Goal: Task Accomplishment & Management: Use online tool/utility

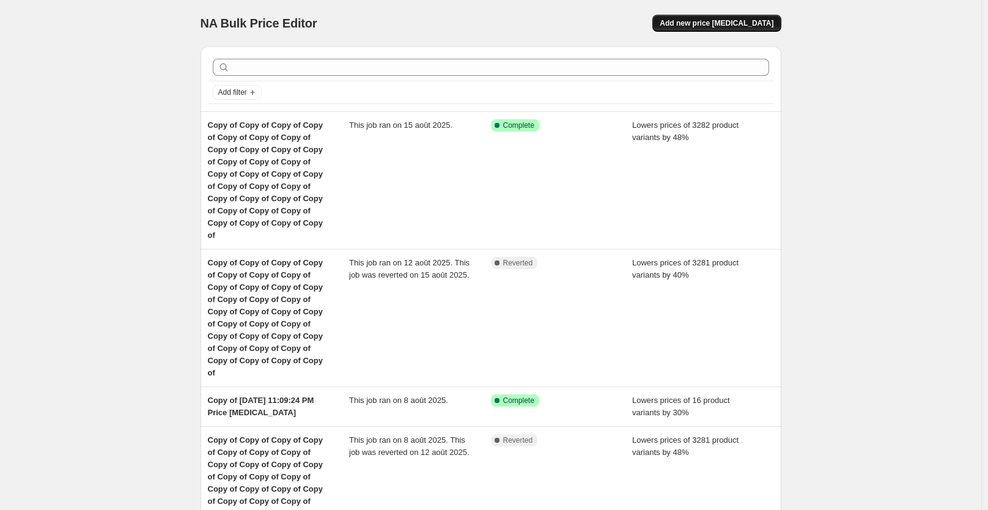
click at [718, 23] on span "Add new price change job" at bounding box center [717, 23] width 114 height 10
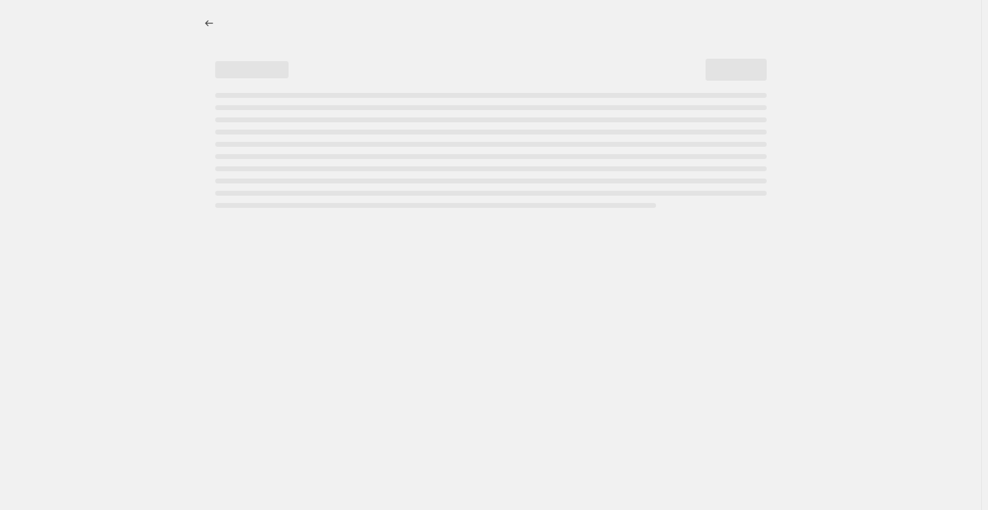
select select "percentage"
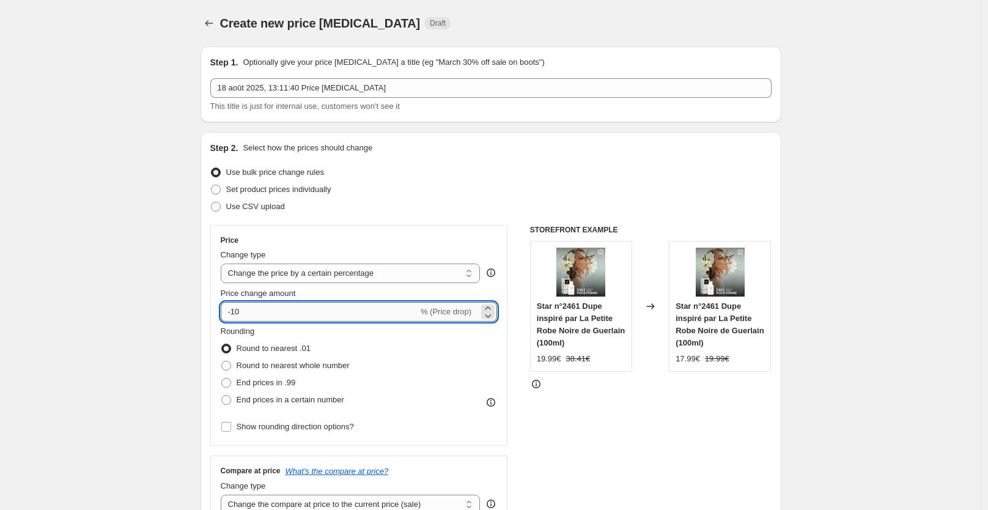
click at [268, 309] on input "-10" at bounding box center [319, 312] width 197 height 20
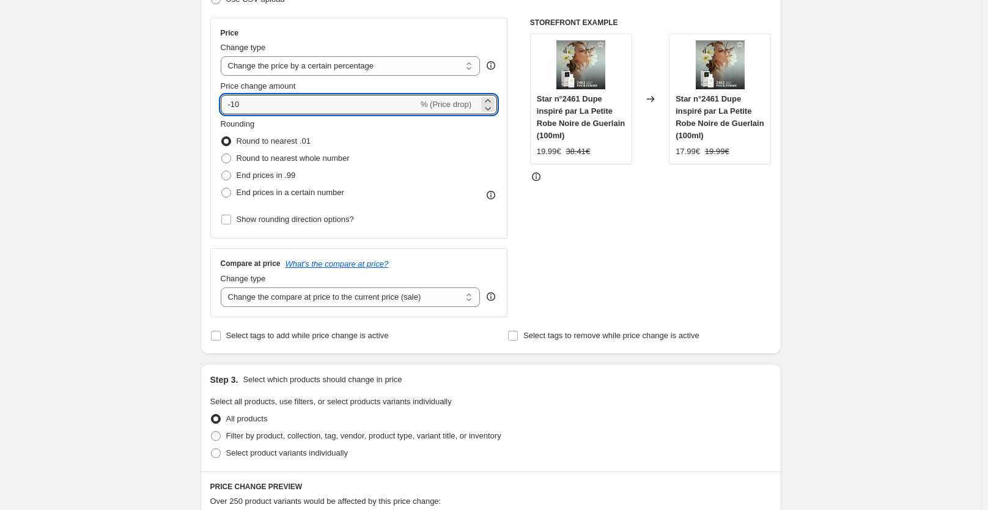
scroll to position [225, 0]
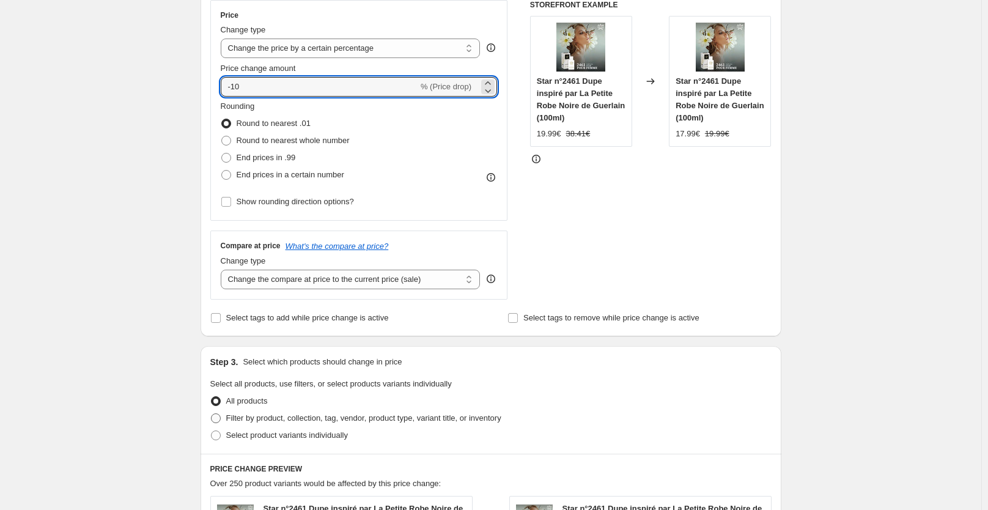
click at [266, 419] on span "Filter by product, collection, tag, vendor, product type, variant title, or inv…" at bounding box center [363, 417] width 275 height 9
click at [212, 414] on input "Filter by product, collection, tag, vendor, product type, variant title, or inv…" at bounding box center [211, 413] width 1 height 1
radio input "true"
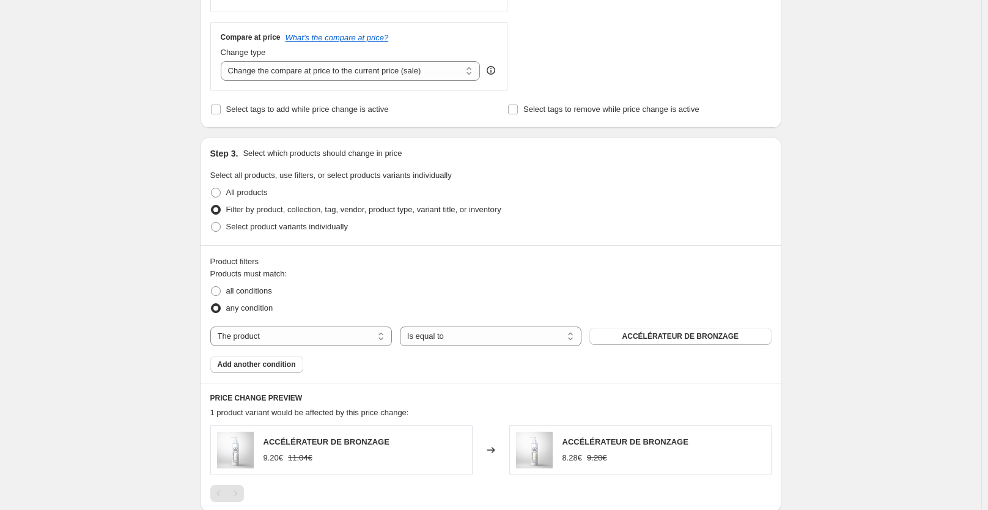
scroll to position [491, 0]
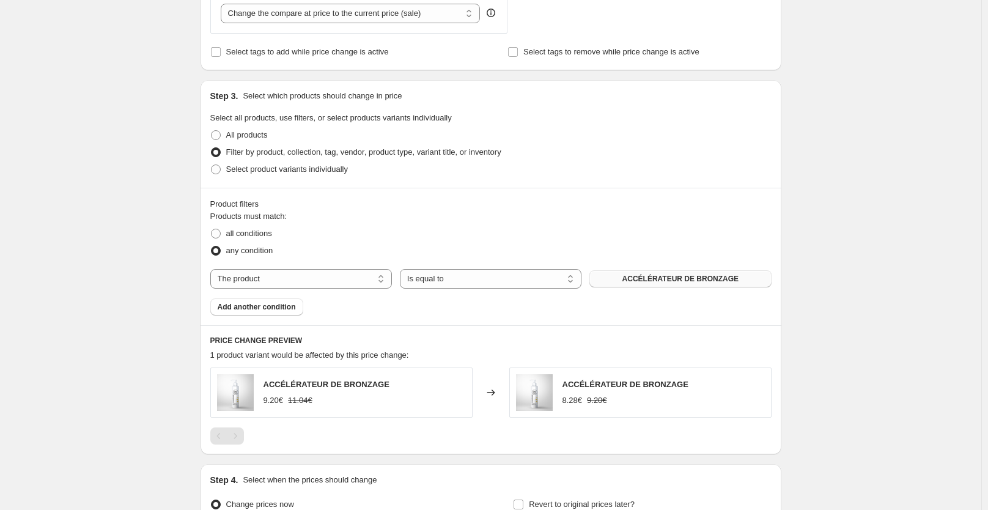
click at [625, 281] on button "ACCÉLÉRATEUR DE BRONZAGE" at bounding box center [680, 278] width 182 height 17
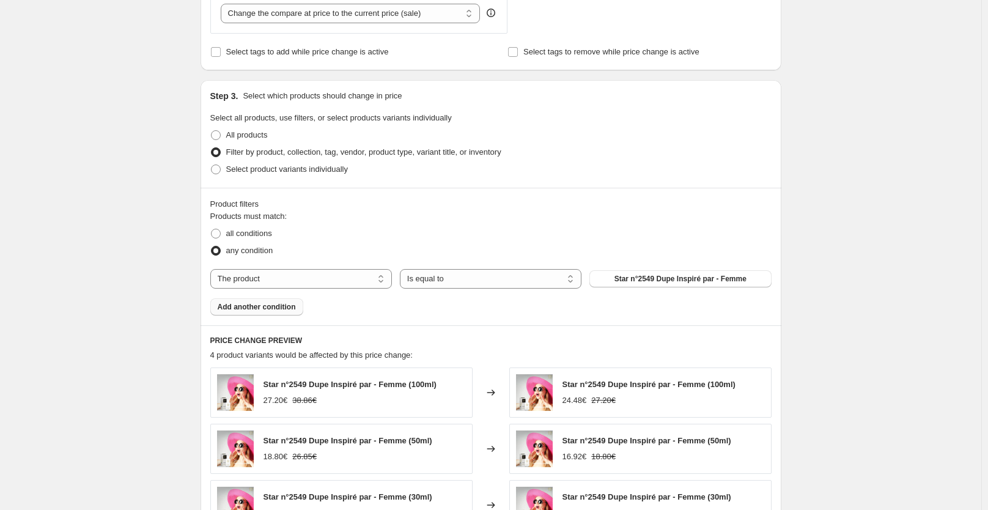
click at [265, 309] on span "Add another condition" at bounding box center [257, 307] width 78 height 10
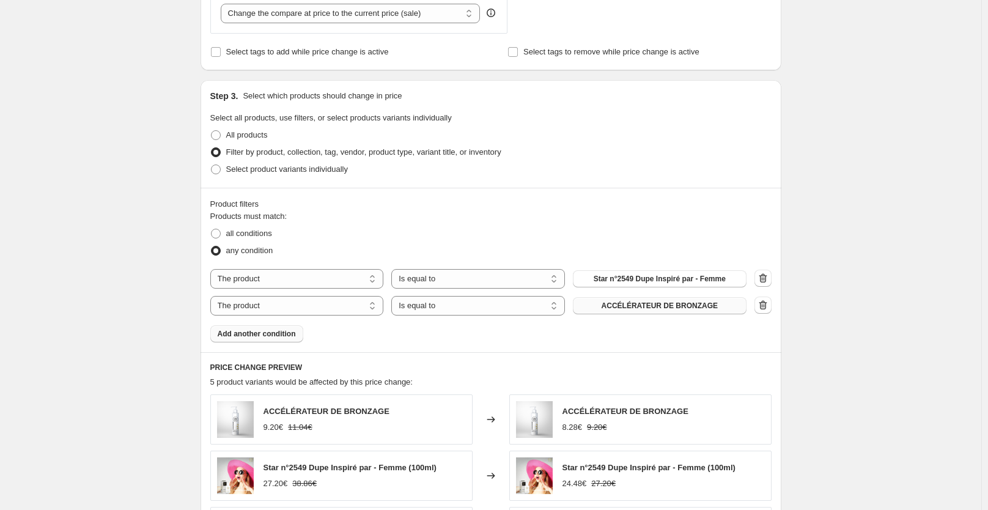
click at [632, 306] on span "ACCÉLÉRATEUR DE BRONZAGE" at bounding box center [660, 306] width 116 height 10
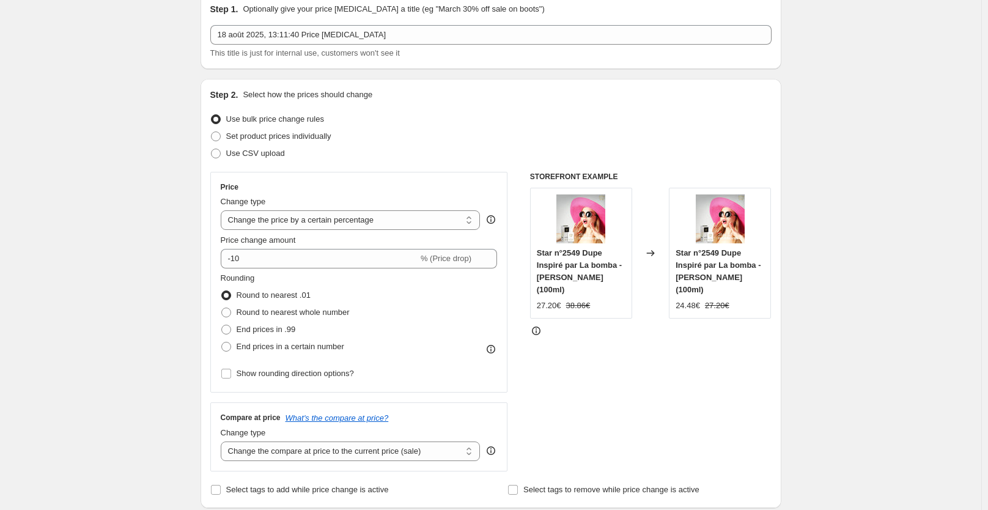
scroll to position [0, 0]
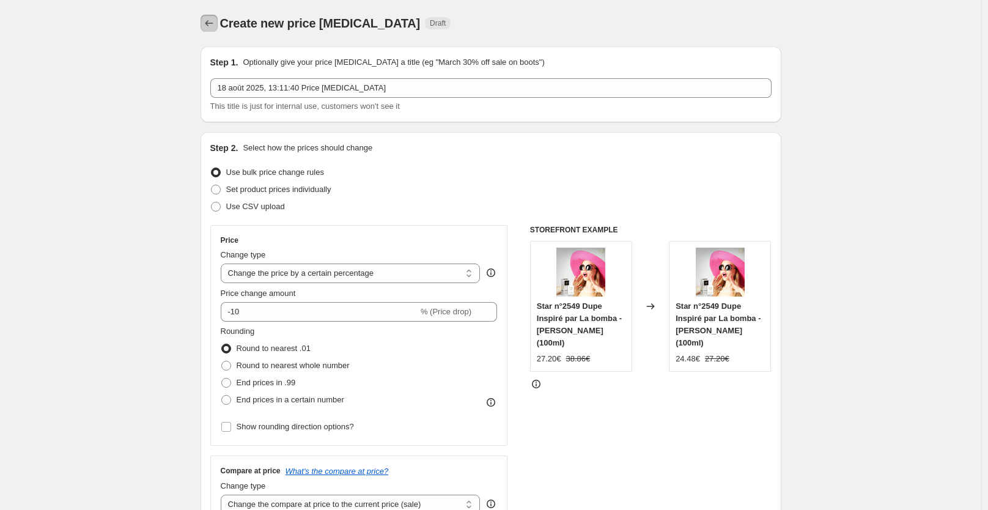
click at [211, 23] on icon "Price change jobs" at bounding box center [209, 23] width 12 height 12
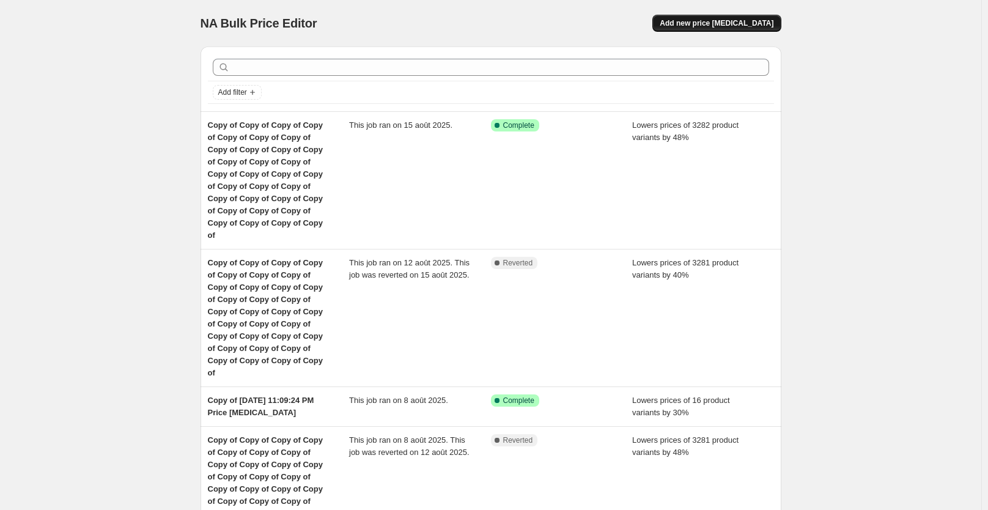
click at [726, 23] on span "Add new price change job" at bounding box center [717, 23] width 114 height 10
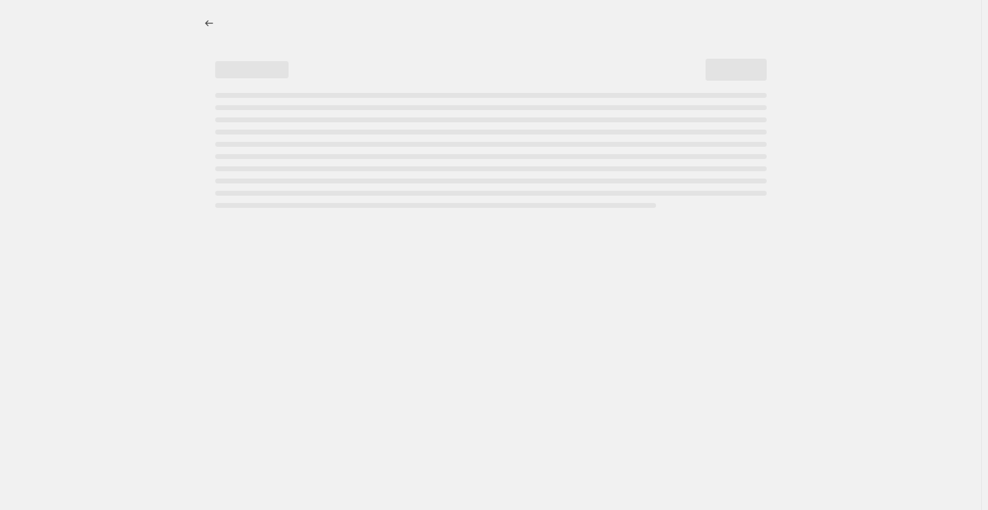
select select "percentage"
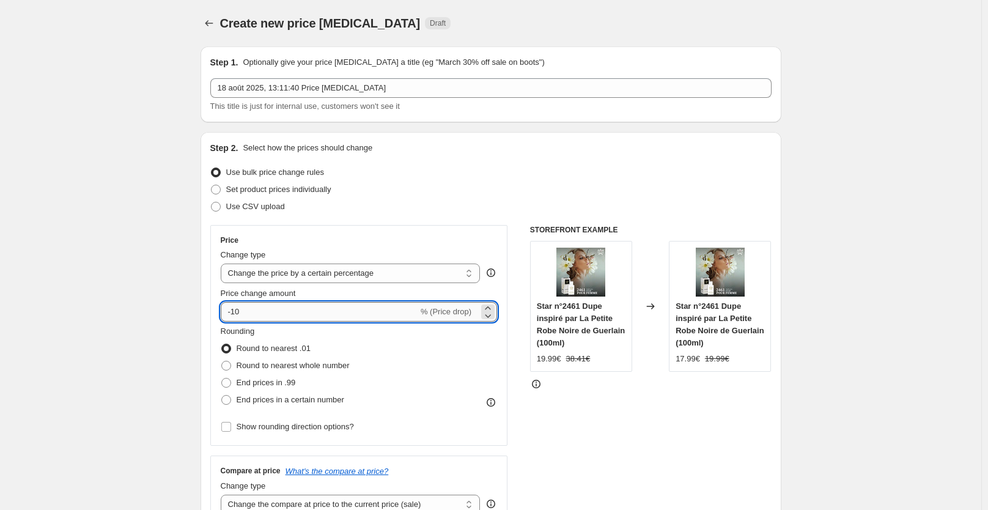
click at [293, 317] on input "-10" at bounding box center [319, 312] width 197 height 20
type input "-1"
type input "30"
click at [539, 425] on div "STOREFRONT EXAMPLE Star n°2461 Dupe inspiré par La Petite Robe Noire de Guerlai…" at bounding box center [650, 375] width 241 height 300
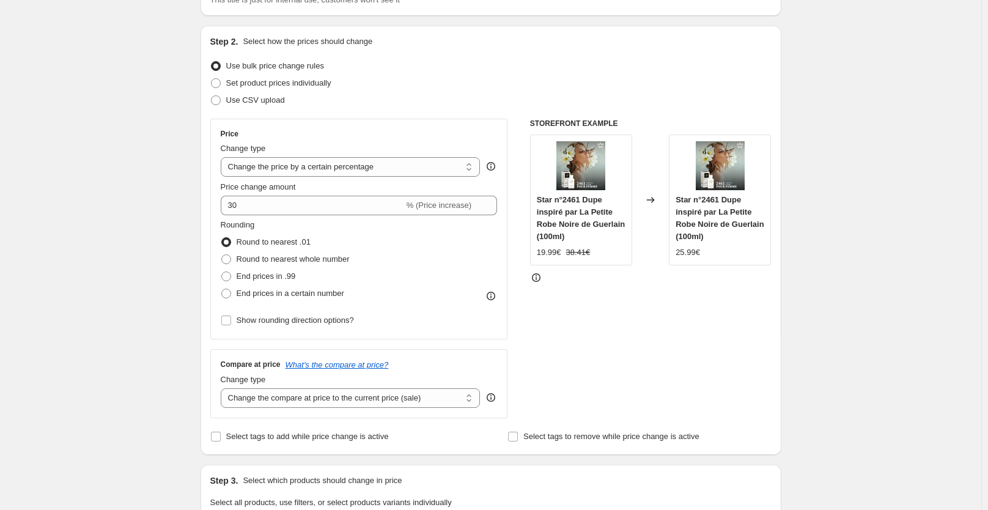
scroll to position [130, 0]
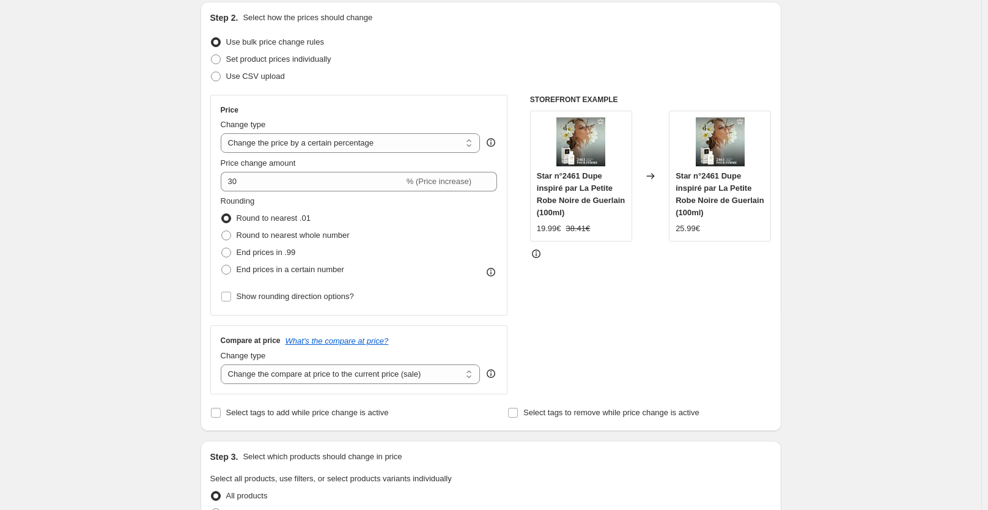
click at [624, 330] on div "STOREFRONT EXAMPLE Star n°2461 Dupe inspiré par La Petite Robe Noire de Guerlai…" at bounding box center [650, 245] width 241 height 300
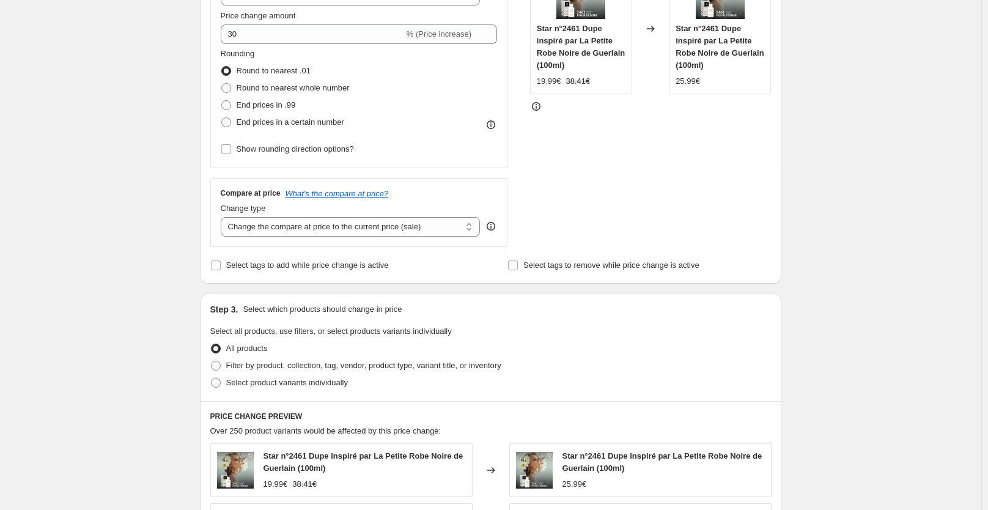
scroll to position [397, 0]
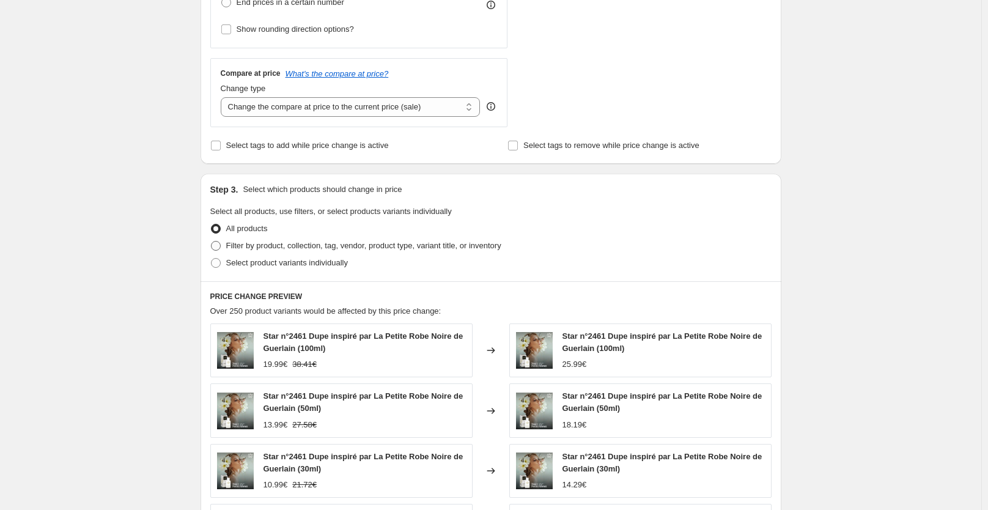
click at [375, 248] on span "Filter by product, collection, tag, vendor, product type, variant title, or inv…" at bounding box center [363, 245] width 275 height 9
click at [212, 241] on input "Filter by product, collection, tag, vendor, product type, variant title, or inv…" at bounding box center [211, 241] width 1 height 1
radio input "true"
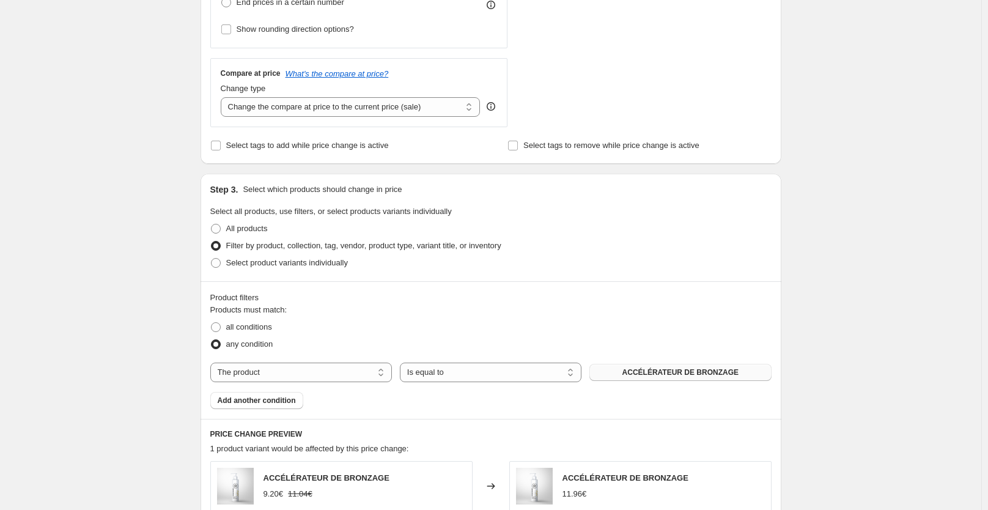
click at [676, 372] on span "ACCÉLÉRATEUR DE BRONZAGE" at bounding box center [680, 372] width 116 height 10
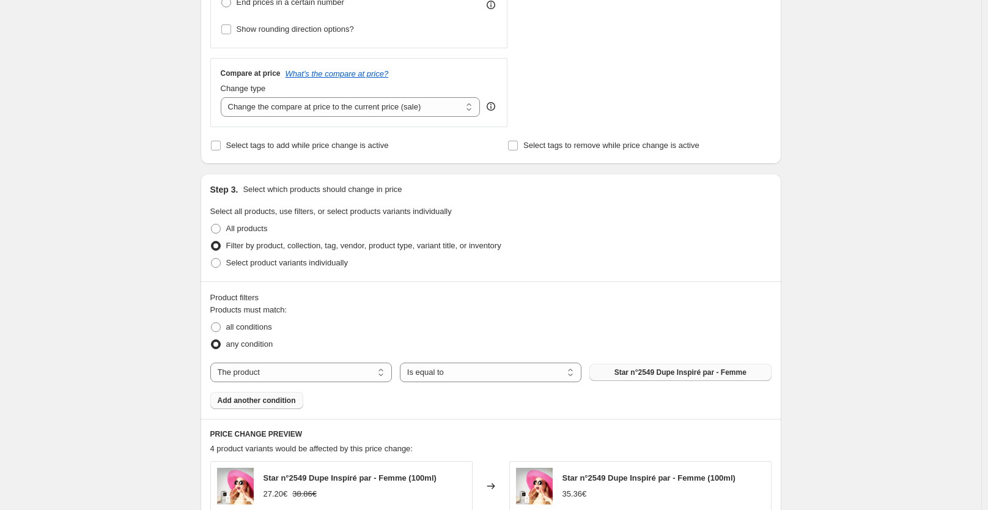
click at [262, 399] on span "Add another condition" at bounding box center [257, 401] width 78 height 10
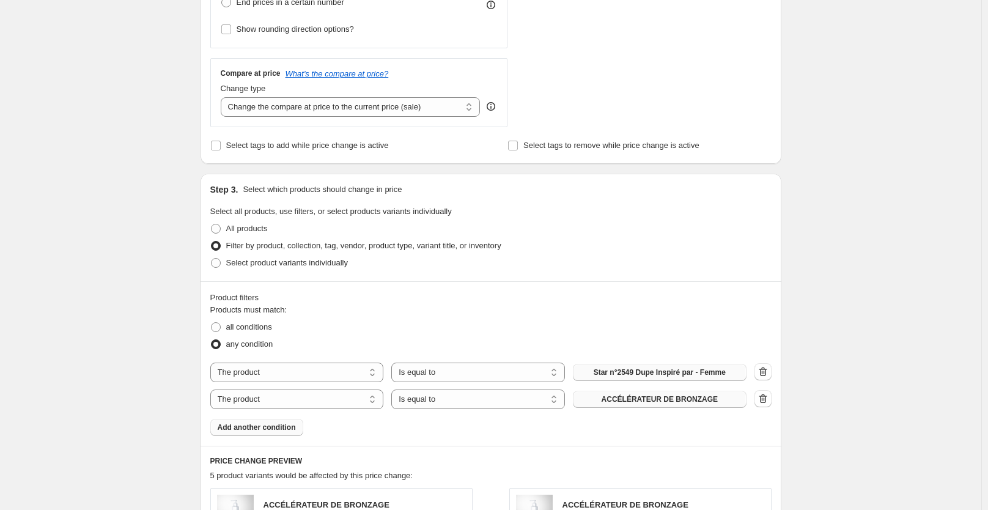
click at [633, 403] on span "ACCÉLÉRATEUR DE BRONZAGE" at bounding box center [660, 399] width 116 height 10
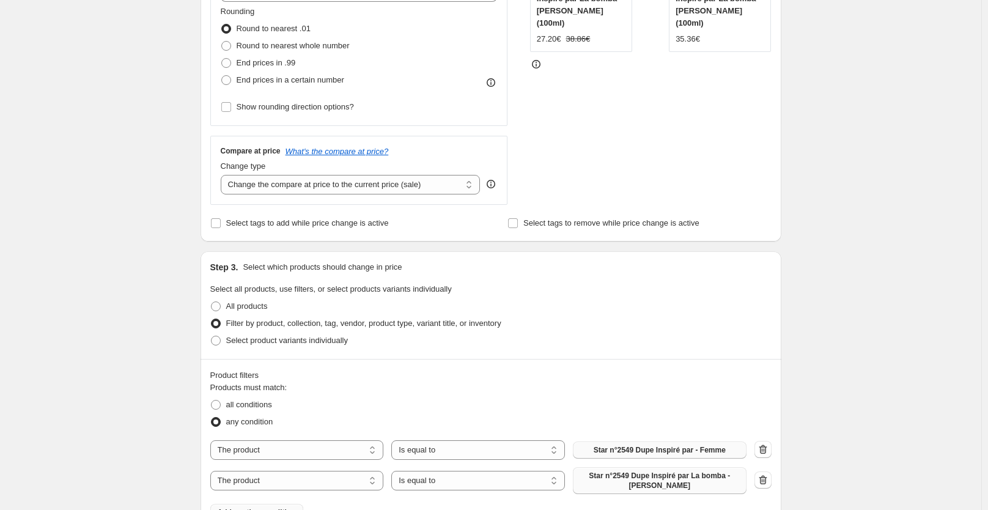
scroll to position [157, 0]
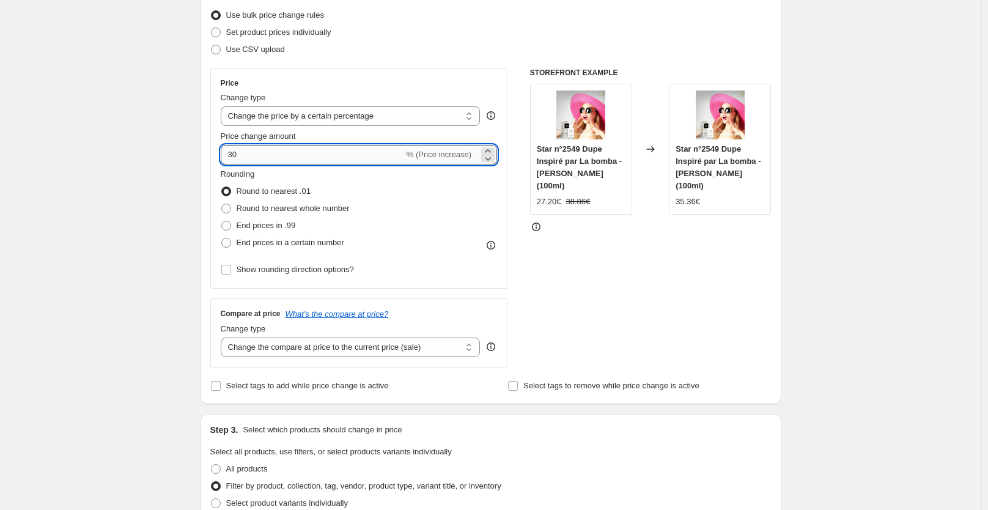
click at [254, 158] on input "30" at bounding box center [312, 155] width 183 height 20
click at [588, 278] on div "STOREFRONT EXAMPLE Star n°2549 Dupe Inspiré par La bomba - Carolina Herrera (10…" at bounding box center [650, 218] width 241 height 300
click at [314, 157] on input "36" at bounding box center [312, 155] width 183 height 20
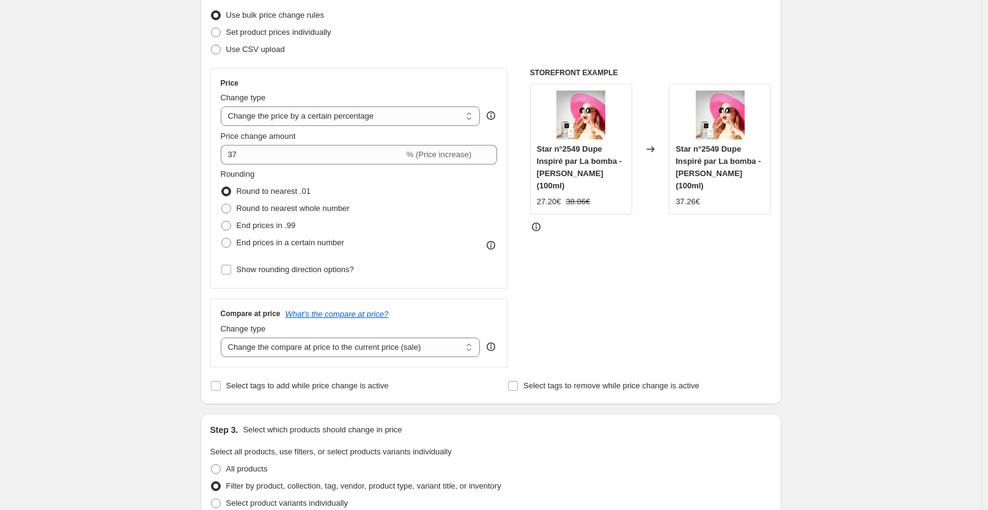
click at [654, 267] on div "STOREFRONT EXAMPLE Star n°2549 Dupe Inspiré par La bomba - Carolina Herrera (10…" at bounding box center [650, 218] width 241 height 300
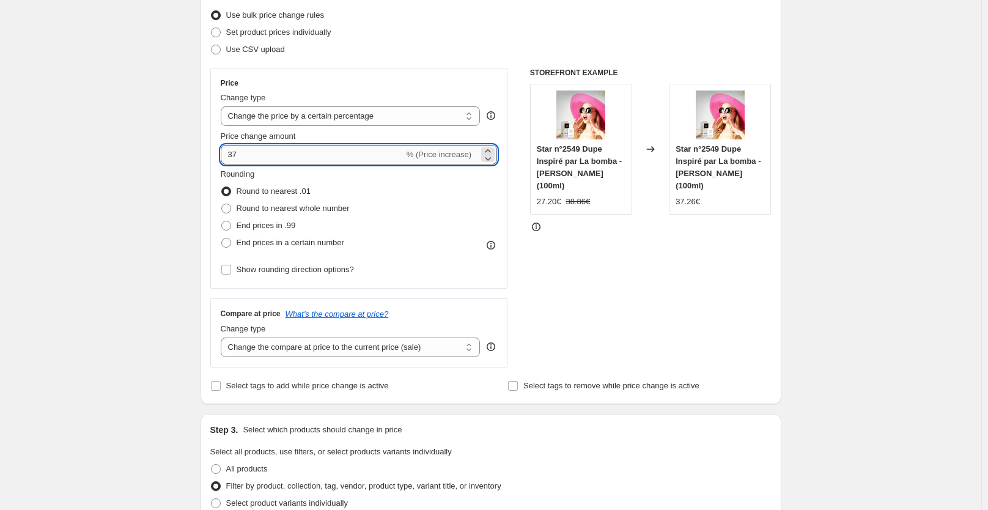
click at [359, 158] on input "37" at bounding box center [312, 155] width 183 height 20
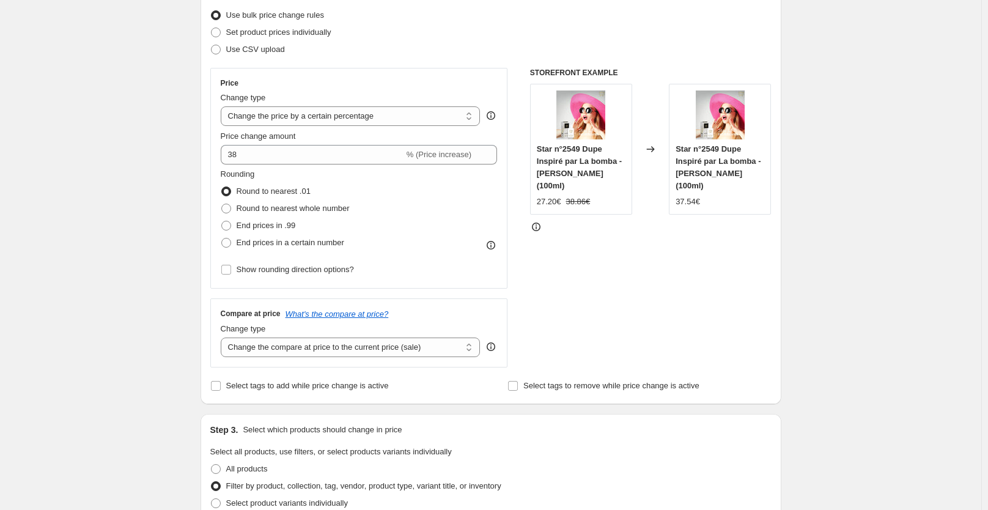
click at [620, 298] on div "STOREFRONT EXAMPLE Star n°2549 Dupe Inspiré par La bomba - Carolina Herrera (10…" at bounding box center [650, 218] width 241 height 300
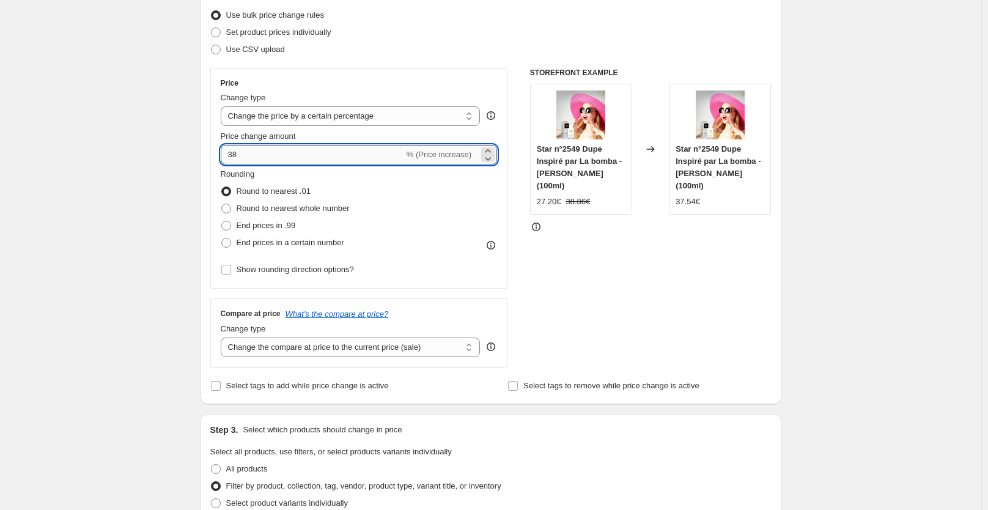
click at [311, 157] on input "38" at bounding box center [312, 155] width 183 height 20
type input "3"
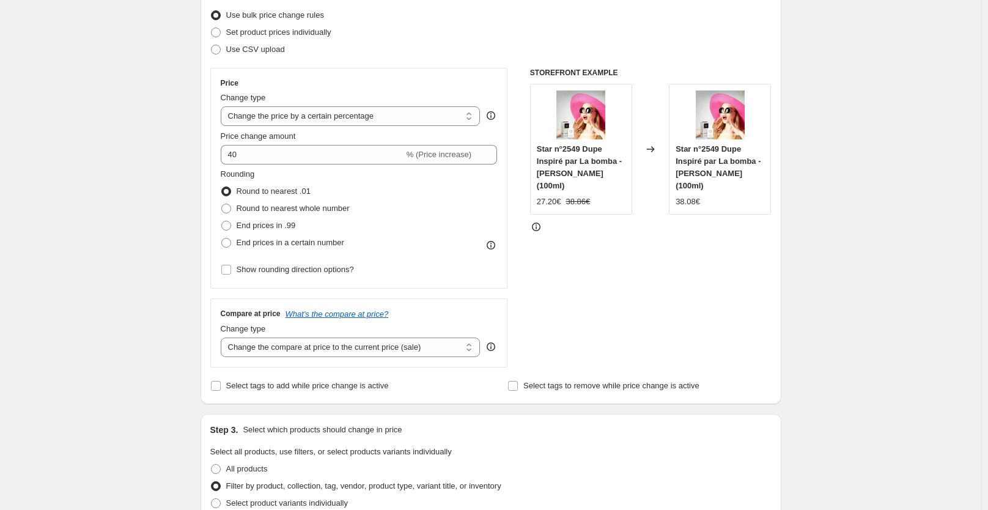
click at [662, 331] on div "STOREFRONT EXAMPLE Star n°2549 Dupe Inspiré par La bomba - Carolina Herrera (10…" at bounding box center [650, 218] width 241 height 300
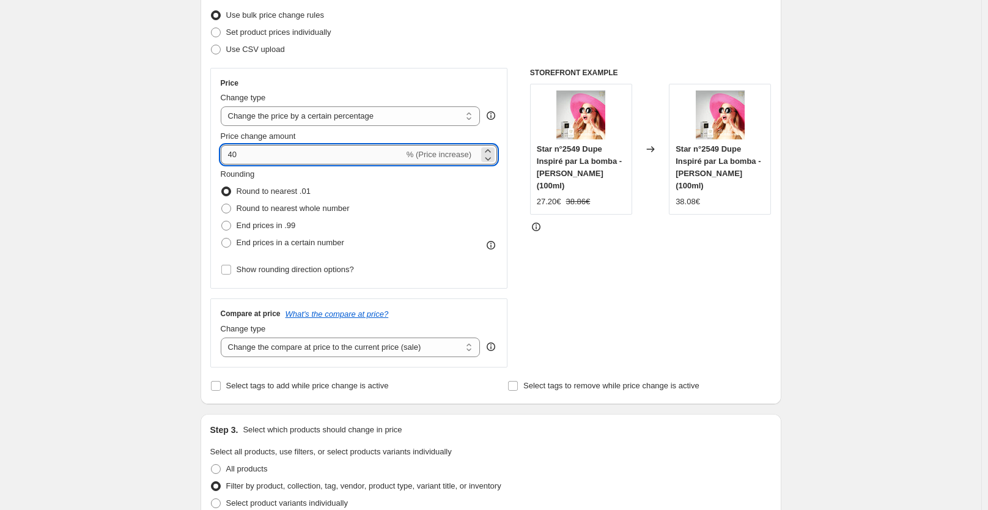
click at [336, 154] on input "40" at bounding box center [312, 155] width 183 height 20
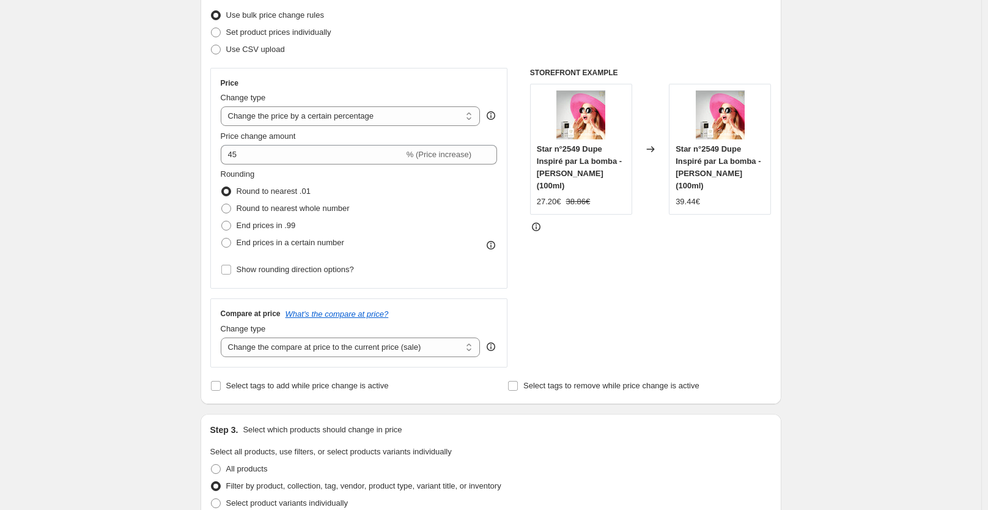
click at [581, 251] on div "STOREFRONT EXAMPLE Star n°2549 Dupe Inspiré par La bomba - Carolina Herrera (10…" at bounding box center [650, 218] width 241 height 300
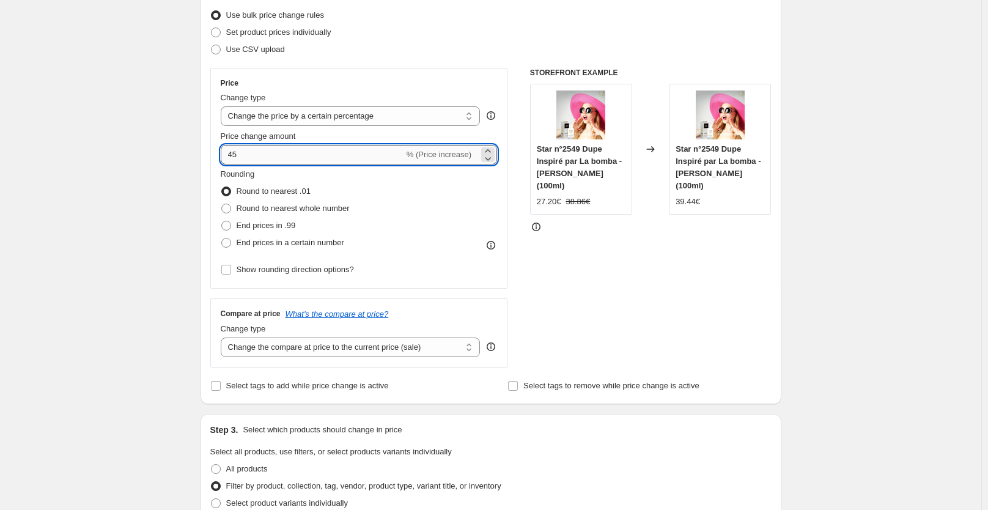
click at [281, 152] on input "45" at bounding box center [312, 155] width 183 height 20
type input "41"
click at [601, 229] on div at bounding box center [650, 227] width 241 height 12
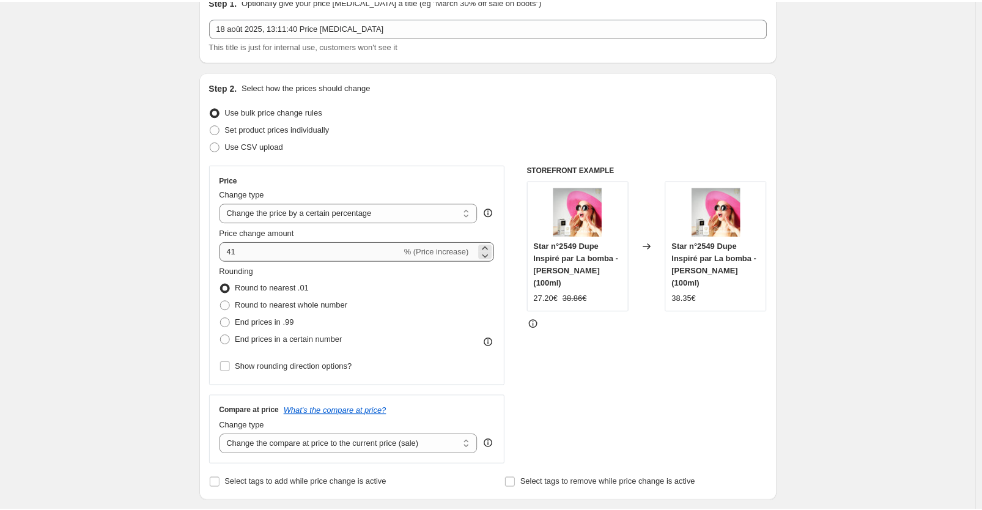
scroll to position [0, 0]
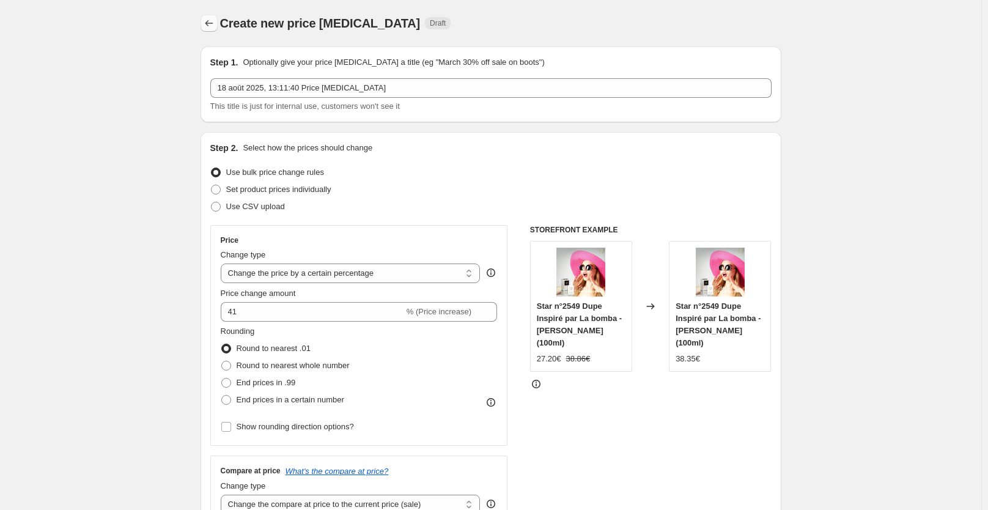
click at [212, 27] on icon "Price change jobs" at bounding box center [209, 23] width 12 height 12
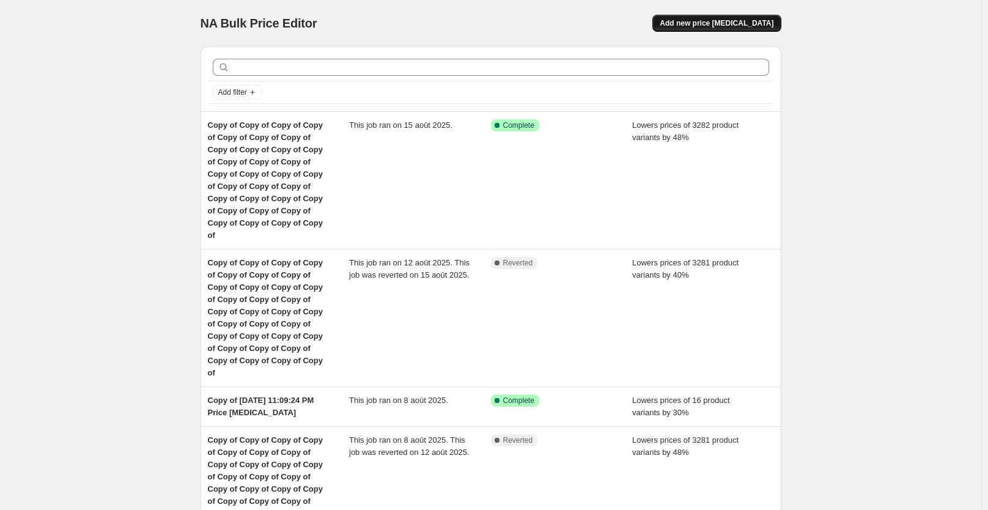
click at [712, 23] on span "Add new price change job" at bounding box center [717, 23] width 114 height 10
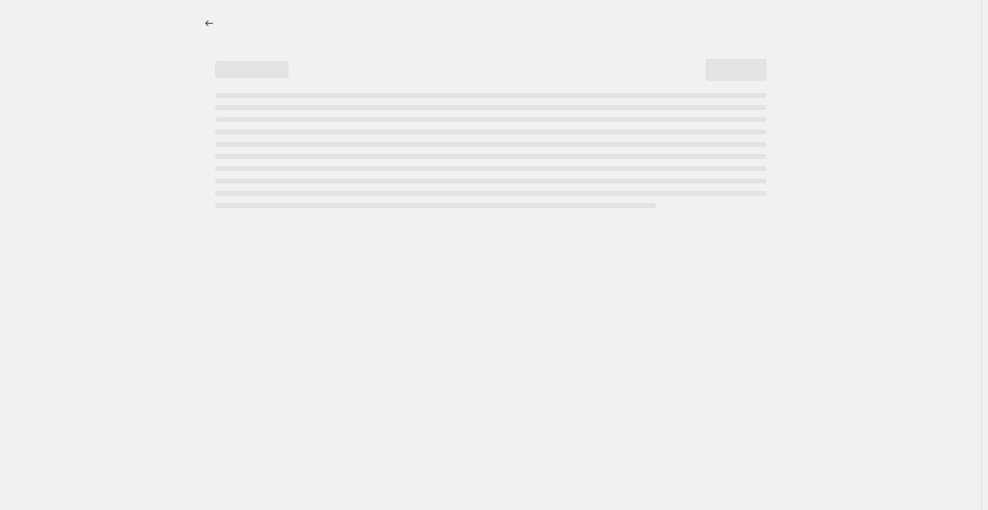
select select "percentage"
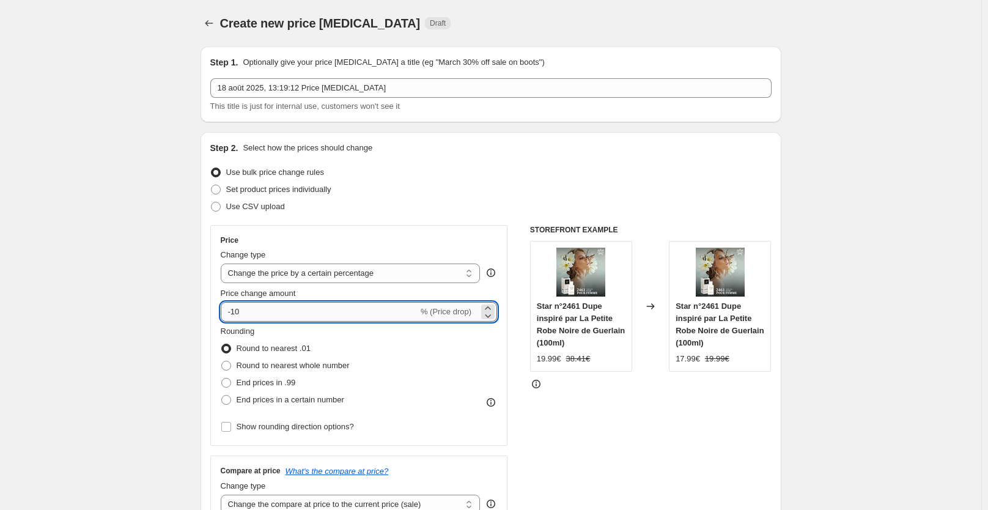
click at [276, 311] on input "-10" at bounding box center [319, 312] width 197 height 20
type input "-1"
type input "-50"
click at [542, 433] on div "STOREFRONT EXAMPLE Star n°2461 Dupe inspiré par La Petite Robe Noire de Guerlai…" at bounding box center [650, 375] width 241 height 300
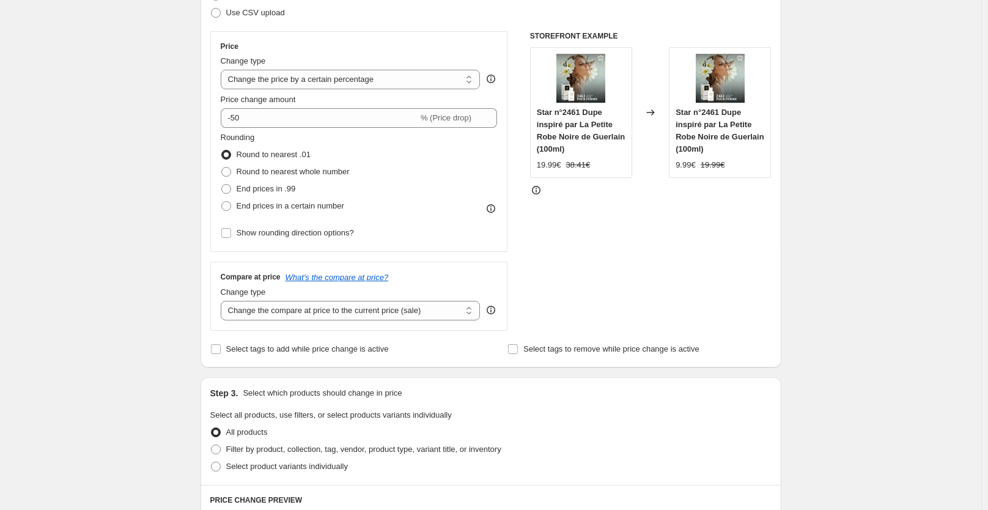
scroll to position [328, 0]
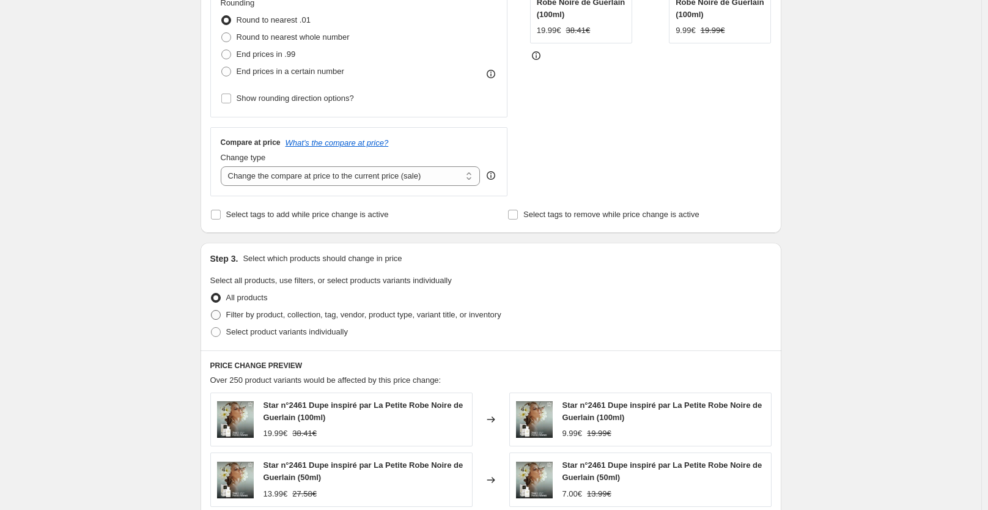
click at [307, 317] on span "Filter by product, collection, tag, vendor, product type, variant title, or inv…" at bounding box center [363, 314] width 275 height 9
click at [212, 311] on input "Filter by product, collection, tag, vendor, product type, variant title, or inv…" at bounding box center [211, 310] width 1 height 1
radio input "true"
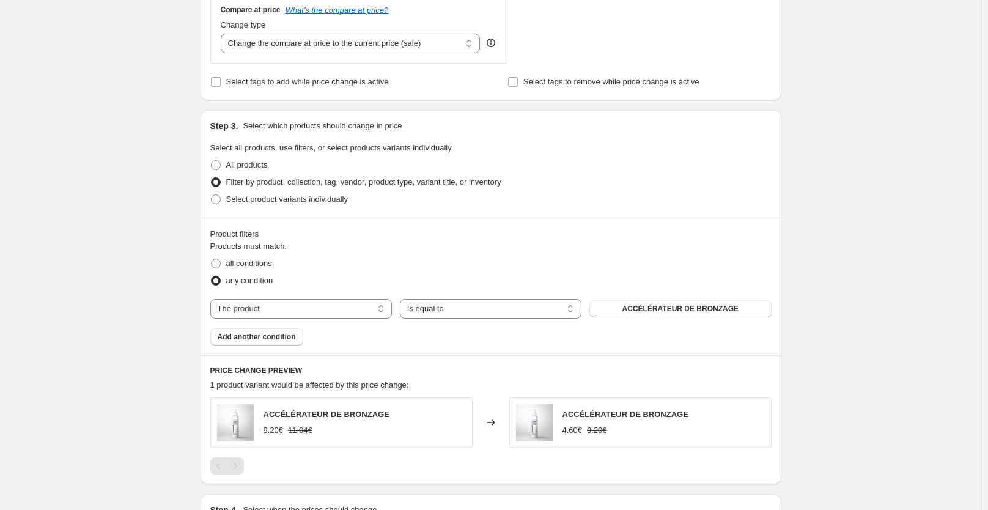
scroll to position [472, 0]
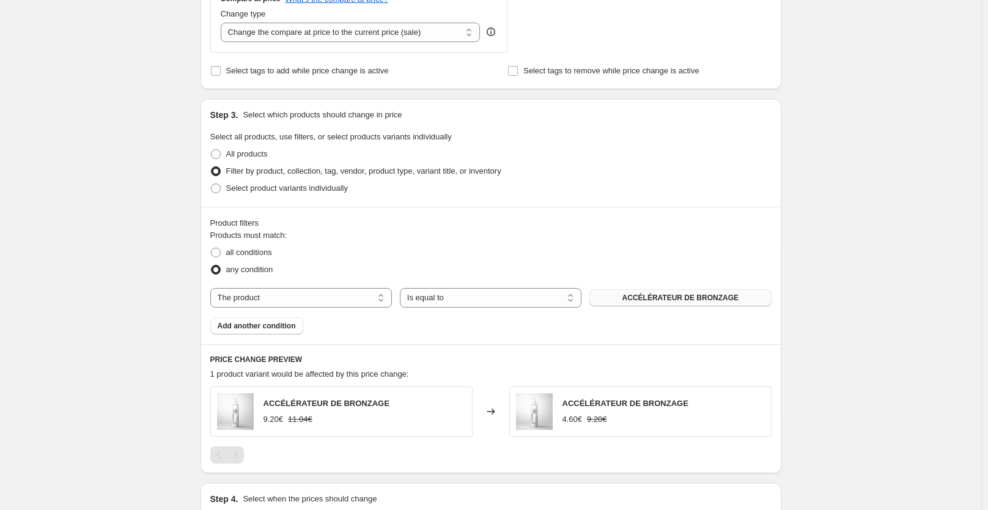
click at [663, 301] on span "ACCÉLÉRATEUR DE BRONZAGE" at bounding box center [680, 298] width 116 height 10
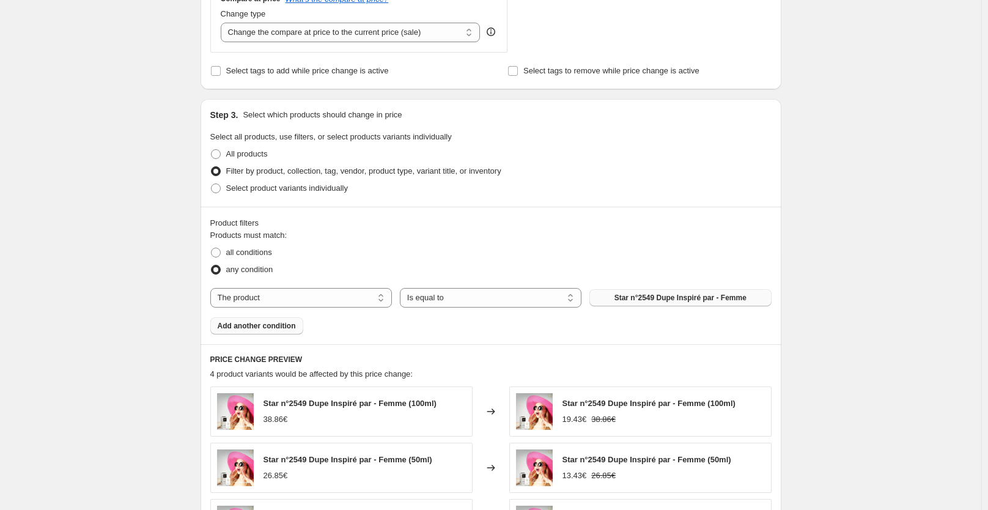
click at [287, 328] on span "Add another condition" at bounding box center [257, 326] width 78 height 10
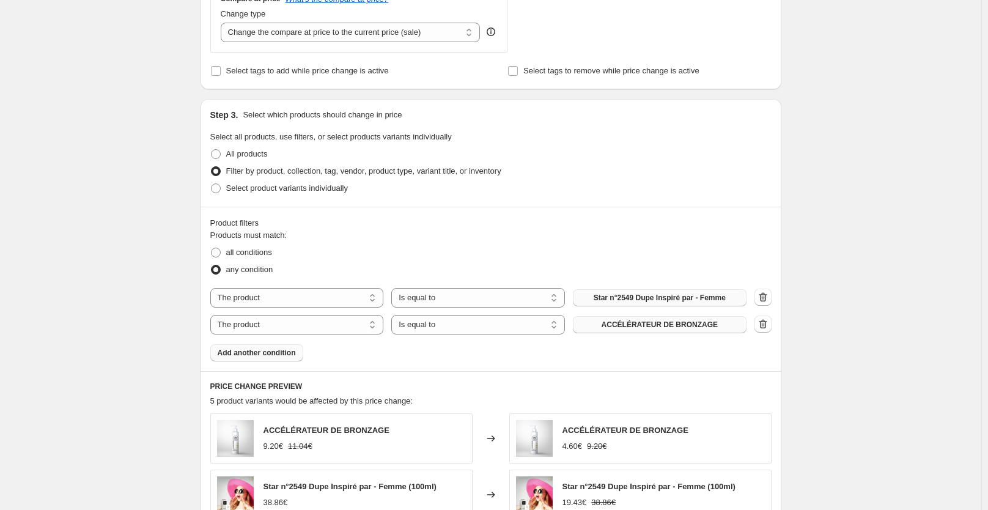
click at [638, 317] on button "ACCÉLÉRATEUR DE BRONZAGE" at bounding box center [660, 324] width 174 height 17
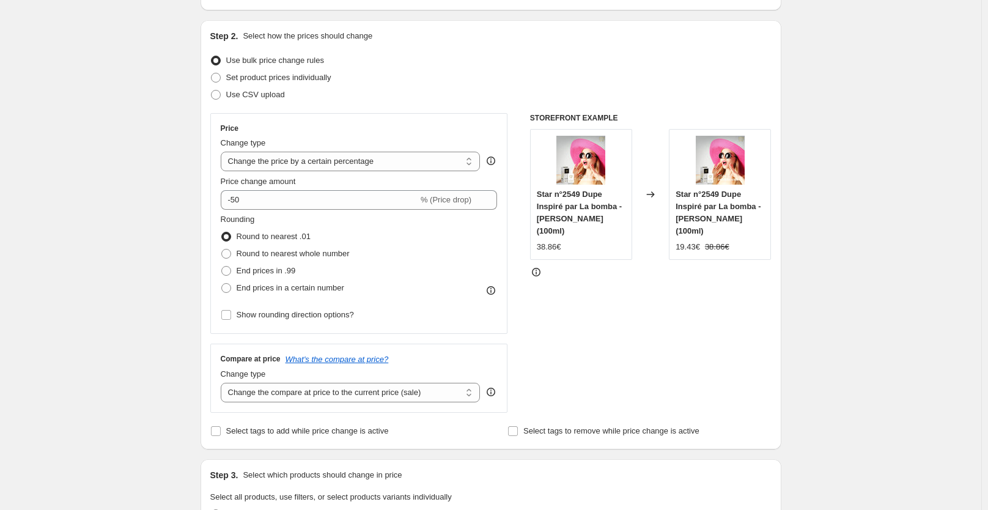
scroll to position [95, 0]
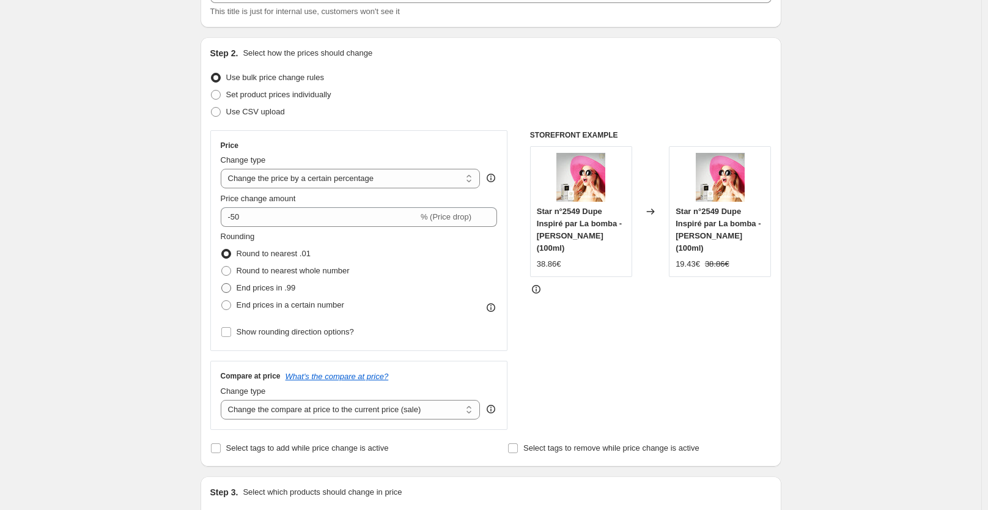
click at [273, 288] on span "End prices in .99" at bounding box center [266, 287] width 59 height 9
click at [222, 284] on input "End prices in .99" at bounding box center [221, 283] width 1 height 1
radio input "true"
click at [658, 345] on div "STOREFRONT EXAMPLE Star n°2549 Dupe Inspiré par La bomba - Carolina Herrera (10…" at bounding box center [650, 280] width 241 height 300
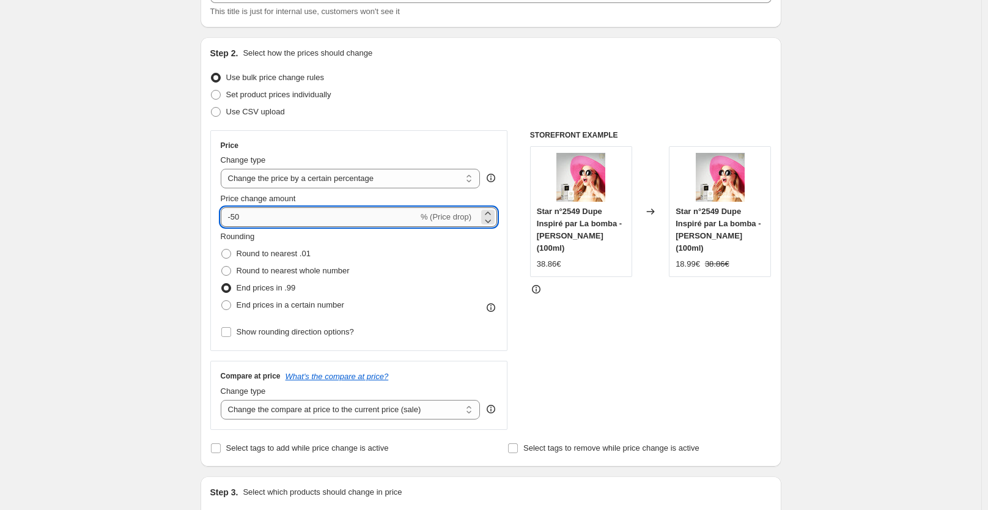
click at [359, 214] on input "-50" at bounding box center [319, 217] width 197 height 20
type input "-48"
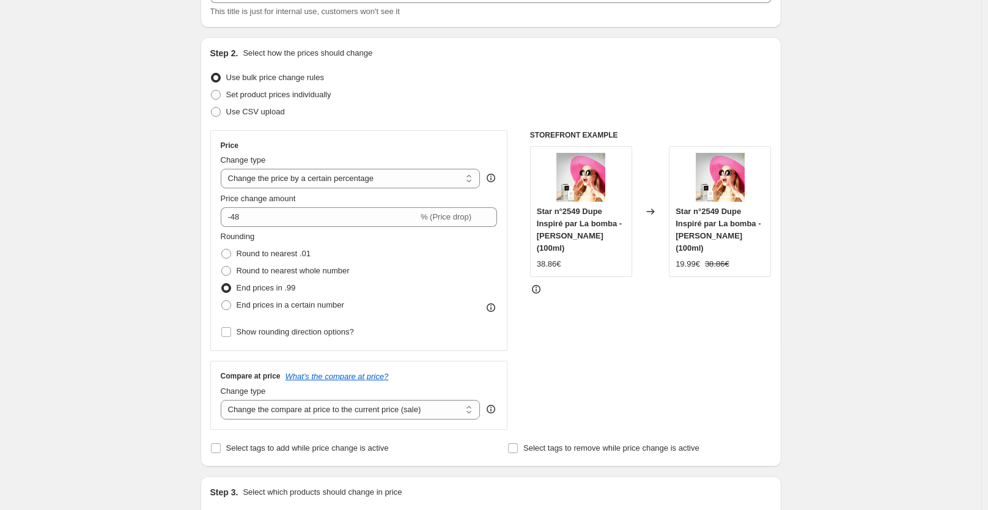
click at [581, 298] on div "STOREFRONT EXAMPLE Star n°2549 Dupe Inspiré par La bomba - Carolina Herrera (10…" at bounding box center [650, 280] width 241 height 300
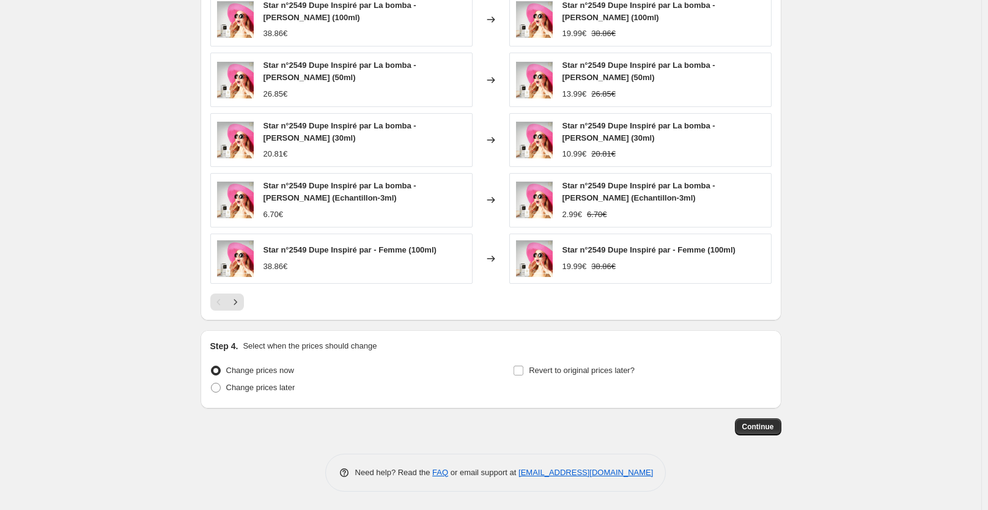
scroll to position [899, 0]
click at [758, 432] on span "Continue" at bounding box center [758, 427] width 32 height 10
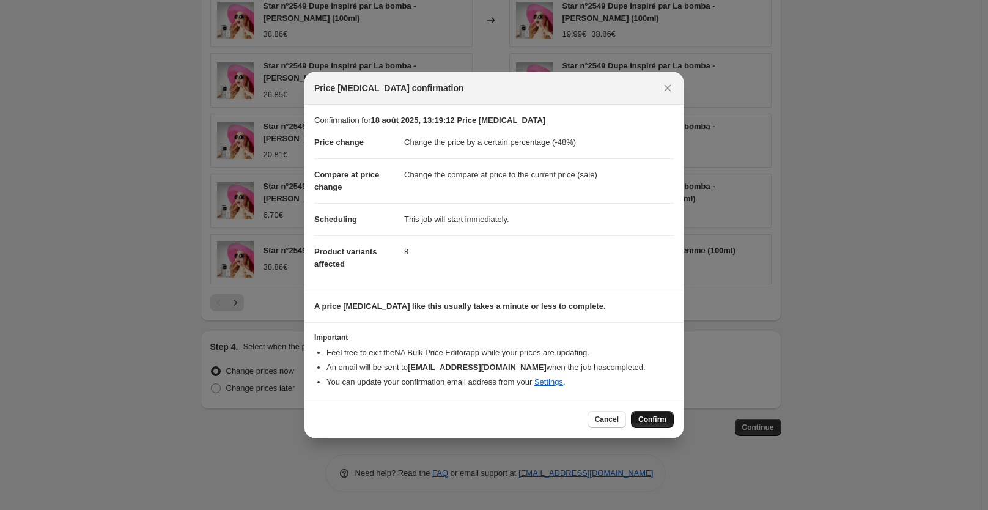
click at [658, 416] on span "Confirm" at bounding box center [652, 419] width 28 height 10
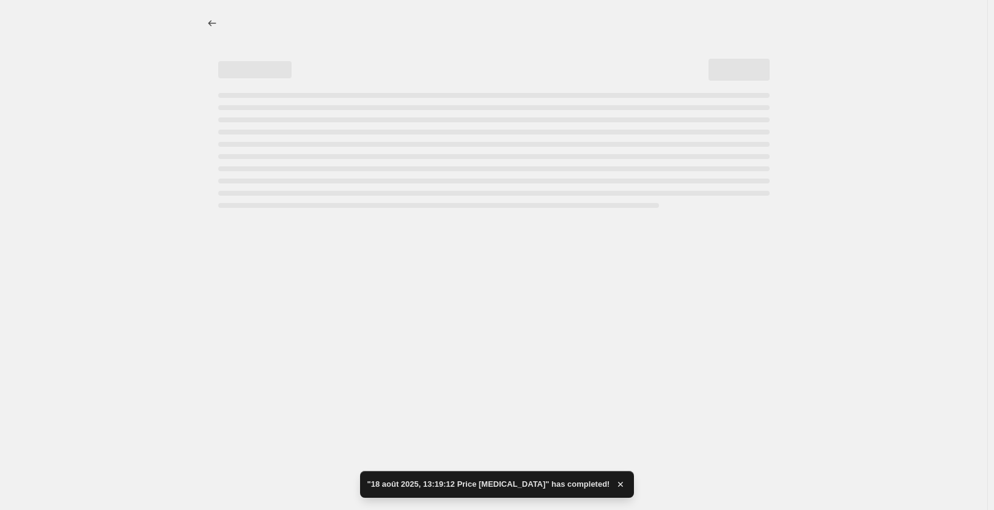
select select "percentage"
